Goal: Check status

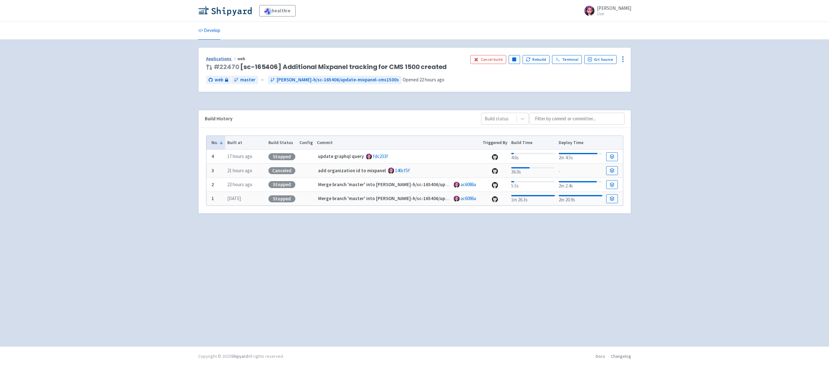
click at [220, 60] on link "Applications" at bounding box center [221, 59] width 31 height 6
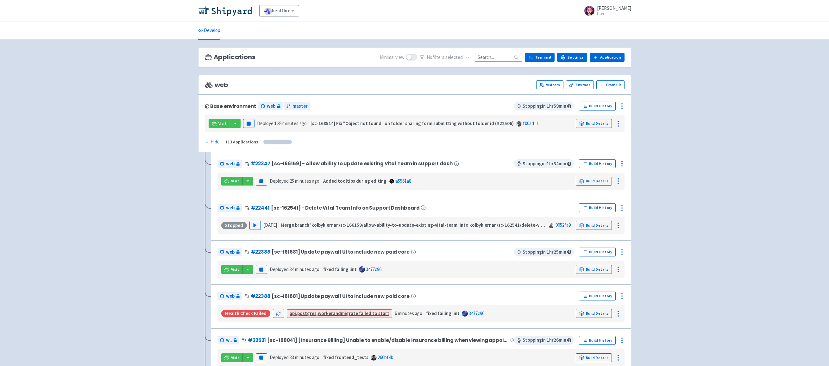
click at [490, 58] on input at bounding box center [498, 57] width 47 height 9
click at [499, 58] on input at bounding box center [498, 57] width 47 height 9
type input "c"
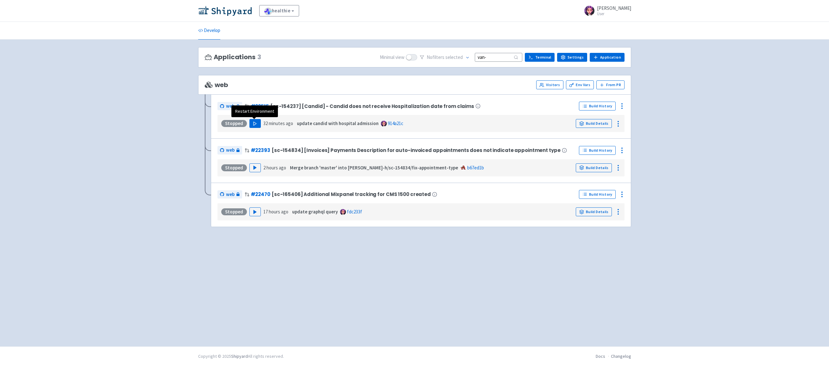
type input "van-"
click at [256, 124] on icon "button" at bounding box center [255, 123] width 5 height 5
click at [589, 121] on link "Build Details" at bounding box center [594, 123] width 36 height 9
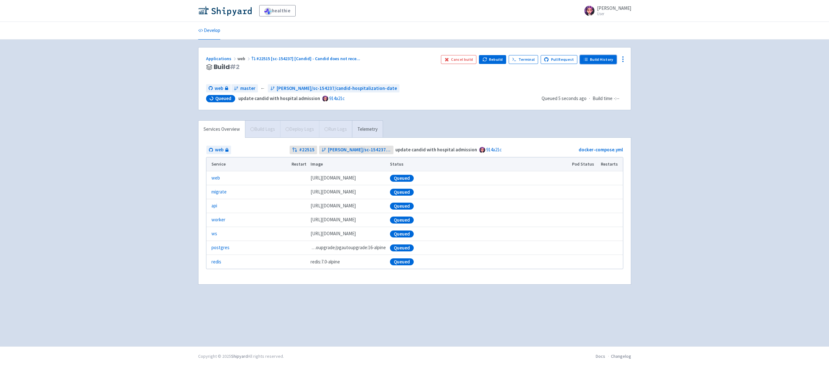
click at [605, 58] on link "Build History" at bounding box center [598, 59] width 37 height 9
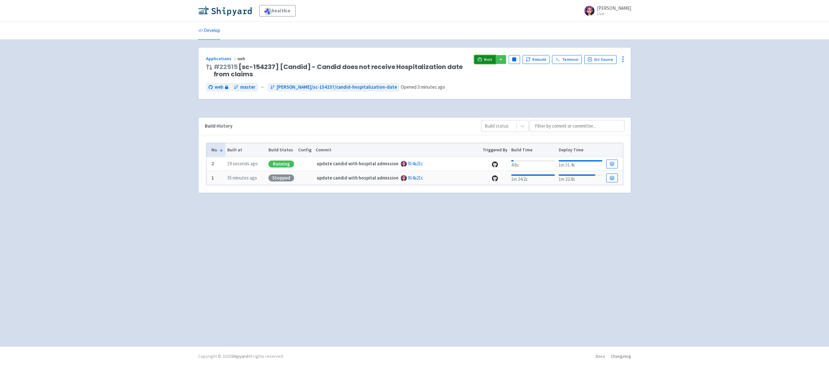
click at [488, 61] on span "Visit" at bounding box center [488, 59] width 8 height 5
click at [491, 59] on span "Visit" at bounding box center [488, 59] width 8 height 5
